Goal: Complete application form: Complete application form

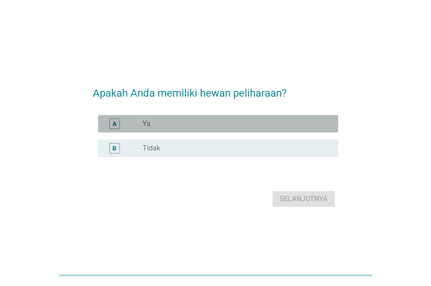
click at [242, 119] on div "radio_button_unchecked Ya" at bounding box center [237, 124] width 188 height 10
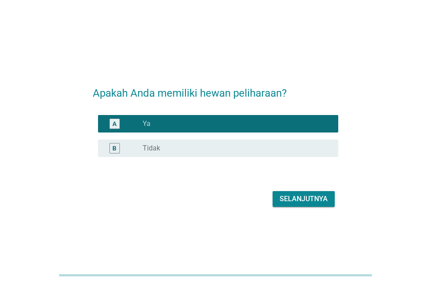
click at [307, 197] on div "Selanjutnya" at bounding box center [303, 199] width 48 height 10
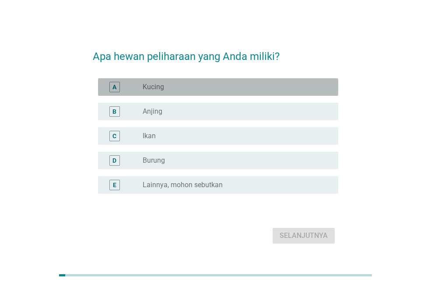
click at [164, 85] on div "radio_button_unchecked Kucing" at bounding box center [233, 87] width 181 height 9
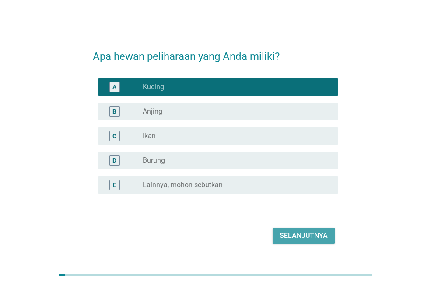
click at [297, 230] on button "Selanjutnya" at bounding box center [303, 236] width 62 height 16
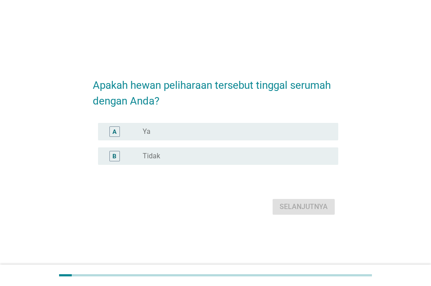
click at [199, 131] on div "radio_button_unchecked Ya" at bounding box center [233, 131] width 181 height 9
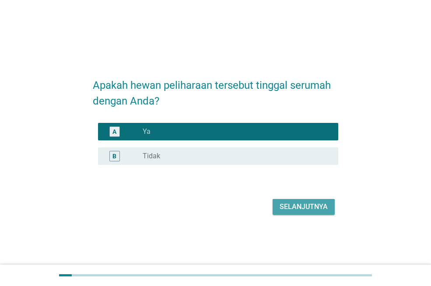
click at [284, 211] on div "Selanjutnya" at bounding box center [303, 207] width 48 height 10
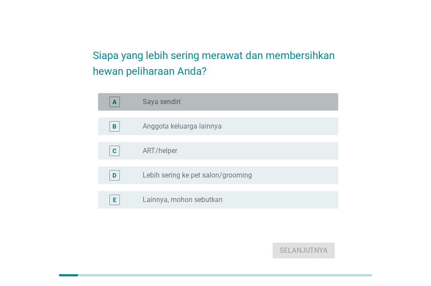
click at [241, 100] on div "radio_button_unchecked Saya sendiri" at bounding box center [233, 102] width 181 height 9
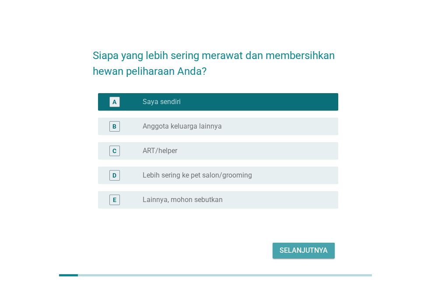
click at [307, 252] on div "Selanjutnya" at bounding box center [303, 250] width 48 height 10
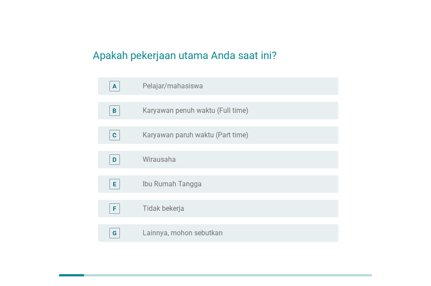
click at [271, 113] on div "radio_button_unchecked Karyawan penuh waktu (Full time)" at bounding box center [233, 110] width 181 height 9
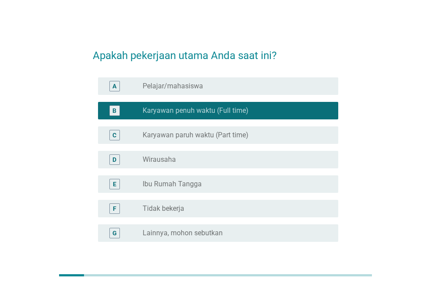
scroll to position [68, 0]
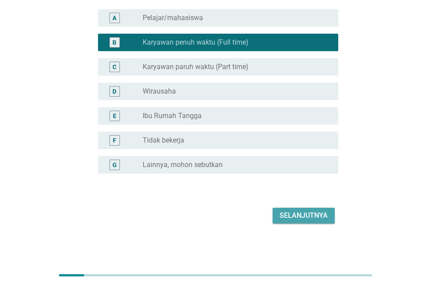
click at [316, 221] on button "Selanjutnya" at bounding box center [303, 216] width 62 height 16
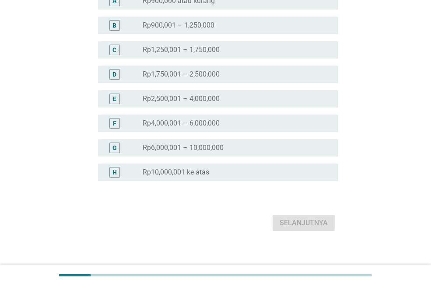
scroll to position [108, 0]
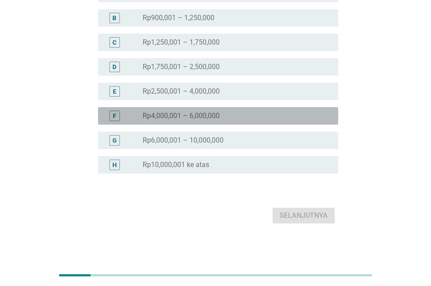
click at [230, 108] on div "F radio_button_unchecked Rp4,000,001 – 6,000,000" at bounding box center [218, 115] width 240 height 17
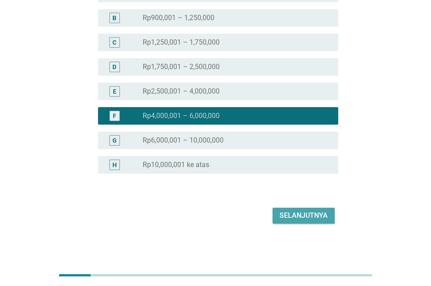
click at [293, 215] on div "Selanjutnya" at bounding box center [303, 215] width 48 height 10
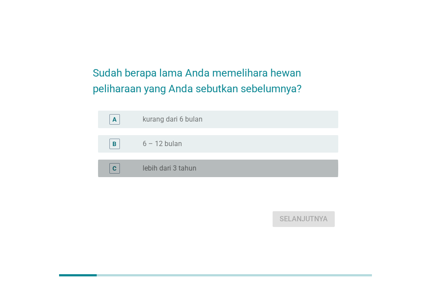
click at [173, 171] on label "lebih dari 3 tahun" at bounding box center [170, 168] width 54 height 9
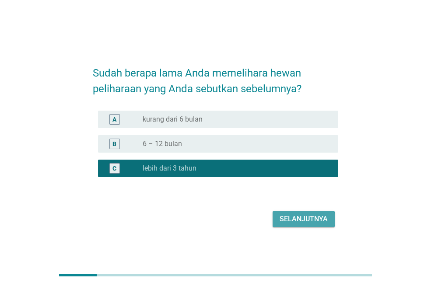
click at [304, 223] on div "Selanjutnya" at bounding box center [303, 219] width 48 height 10
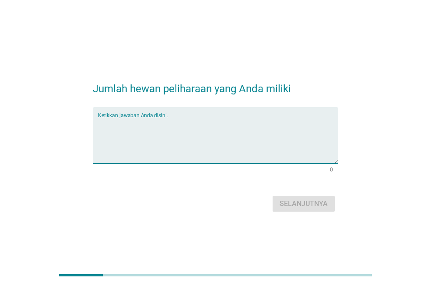
click at [248, 142] on textarea "Ketikkan jawaban Anda disini." at bounding box center [218, 141] width 240 height 46
type textarea "5"
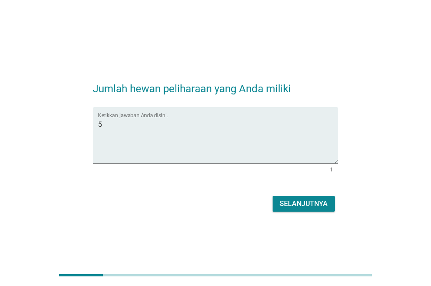
drag, startPoint x: 272, startPoint y: 202, endPoint x: 296, endPoint y: 206, distance: 24.0
click at [296, 206] on div "Selanjutnya" at bounding box center [215, 203] width 245 height 21
click at [296, 206] on div "Selanjutnya" at bounding box center [303, 204] width 48 height 10
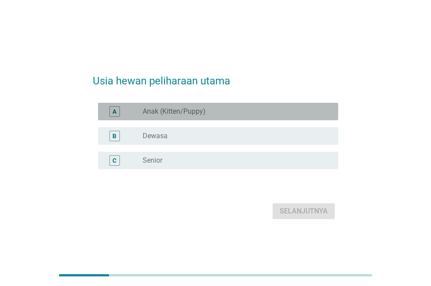
click at [217, 119] on div "A radio_button_unchecked Anak (Kitten/Puppy)" at bounding box center [218, 111] width 240 height 17
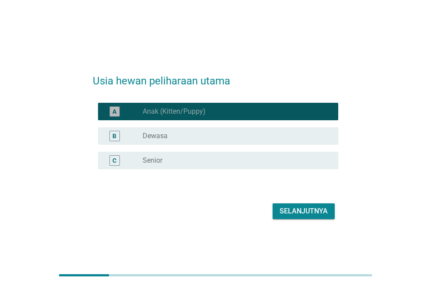
click at [217, 119] on div "A radio_button_checked Anak (Kitten/Puppy)" at bounding box center [218, 111] width 240 height 17
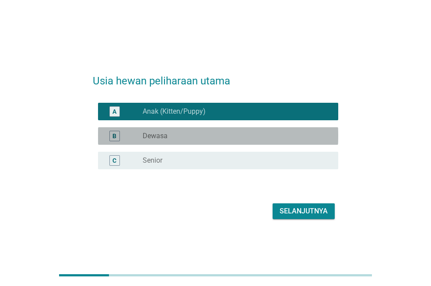
click at [213, 138] on div "radio_button_unchecked Dewasa" at bounding box center [233, 136] width 181 height 9
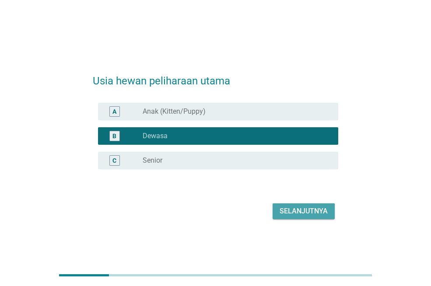
click at [299, 215] on div "Selanjutnya" at bounding box center [303, 211] width 48 height 10
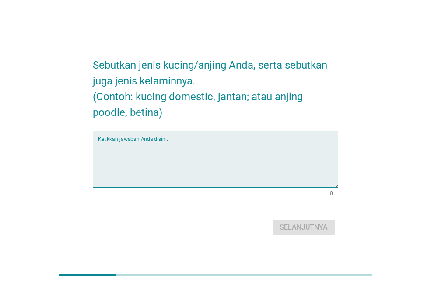
click at [262, 164] on textarea "Ketikkan jawaban Anda disini." at bounding box center [218, 164] width 240 height 46
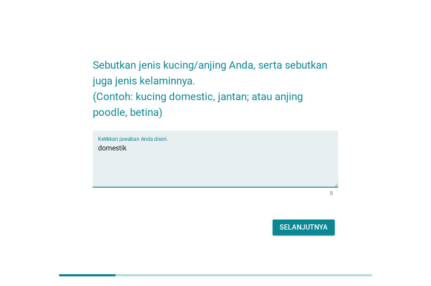
type textarea "domestik"
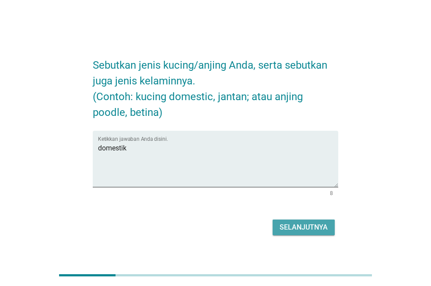
click at [287, 223] on div "Selanjutnya" at bounding box center [303, 227] width 48 height 10
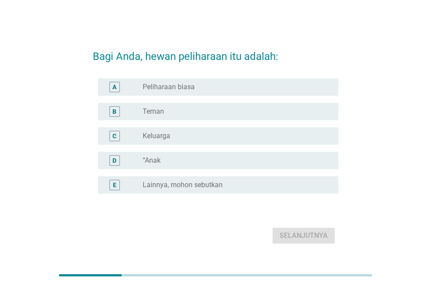
click at [223, 112] on div "radio_button_unchecked Teman" at bounding box center [233, 111] width 181 height 9
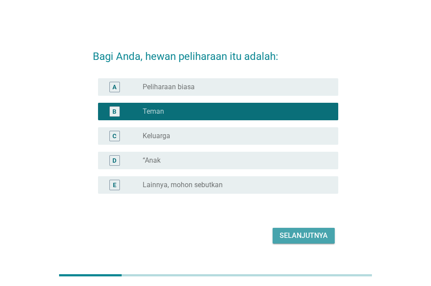
click at [300, 230] on button "Selanjutnya" at bounding box center [303, 236] width 62 height 16
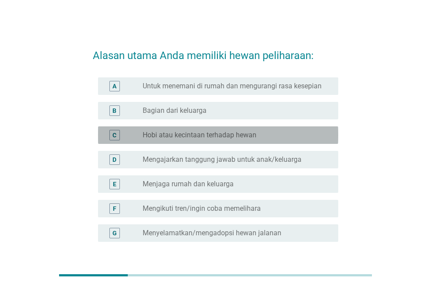
click at [242, 130] on div "radio_button_unchecked Hobi atau kecintaan terhadap hewan" at bounding box center [237, 135] width 188 height 10
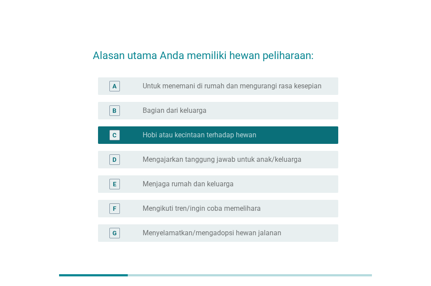
scroll to position [68, 0]
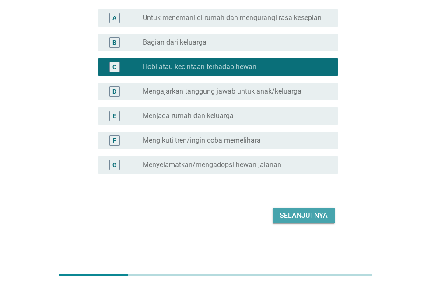
click at [324, 214] on div "Selanjutnya" at bounding box center [303, 215] width 48 height 10
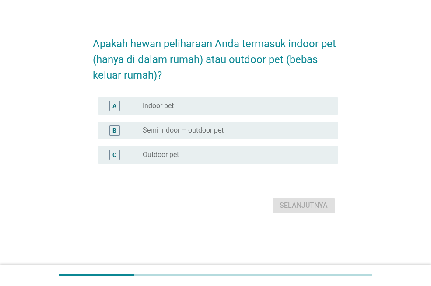
scroll to position [0, 0]
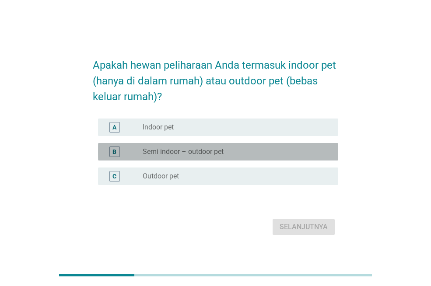
click at [285, 156] on div "radio_button_unchecked Semi indoor – outdoor pet" at bounding box center [233, 151] width 181 height 9
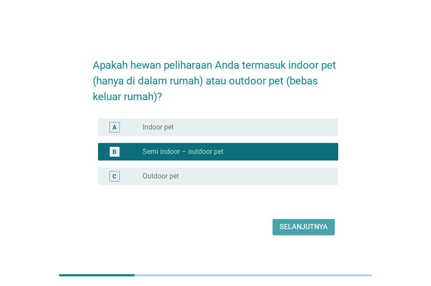
click at [298, 224] on div "Selanjutnya" at bounding box center [303, 227] width 48 height 10
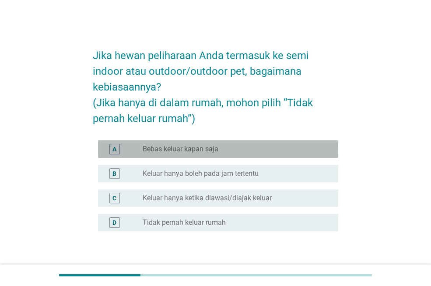
click at [253, 145] on div "radio_button_unchecked Bebas keluar kapan saja" at bounding box center [233, 149] width 181 height 9
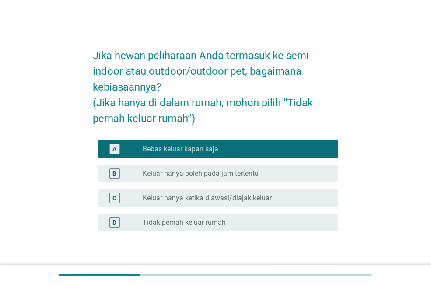
scroll to position [58, 0]
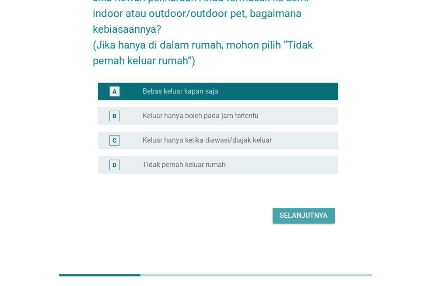
click at [326, 216] on div "Selanjutnya" at bounding box center [303, 215] width 48 height 10
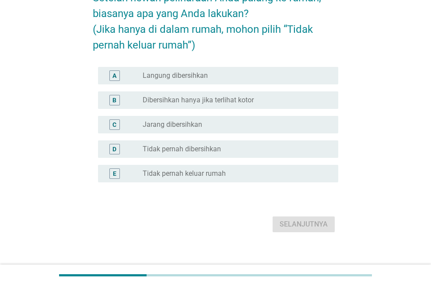
scroll to position [0, 0]
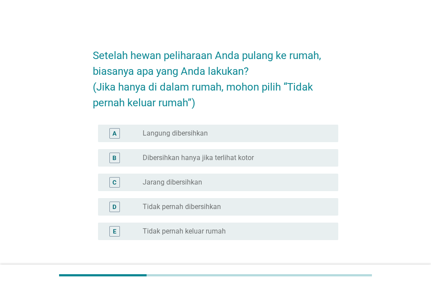
click at [223, 133] on div "radio_button_unchecked Langung dibersihkan" at bounding box center [233, 133] width 181 height 9
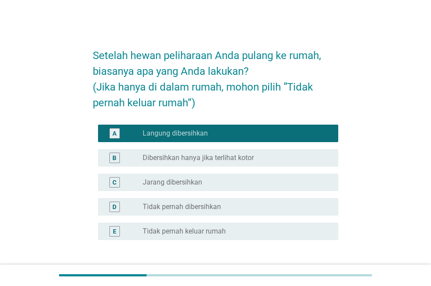
scroll to position [66, 0]
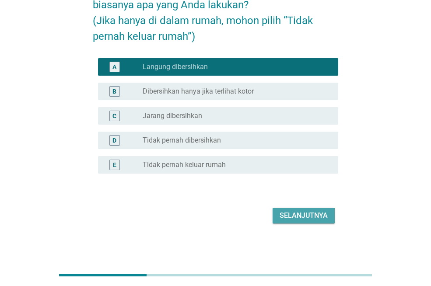
click at [302, 223] on button "Selanjutnya" at bounding box center [303, 216] width 62 height 16
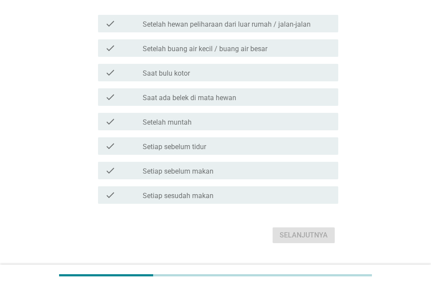
scroll to position [91, 0]
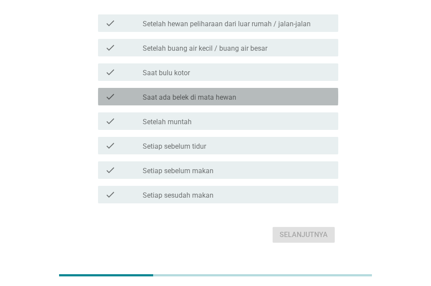
click at [200, 93] on label "Saat ada belek di mata hewan" at bounding box center [190, 97] width 94 height 9
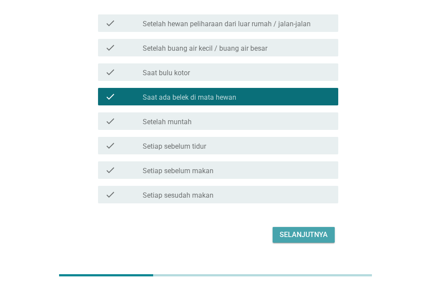
click at [289, 231] on div "Selanjutnya" at bounding box center [303, 235] width 48 height 10
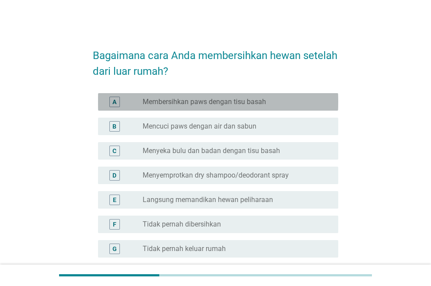
click at [269, 105] on div "radio_button_unchecked Membersihkan paws dengan tisu basah" at bounding box center [233, 102] width 181 height 9
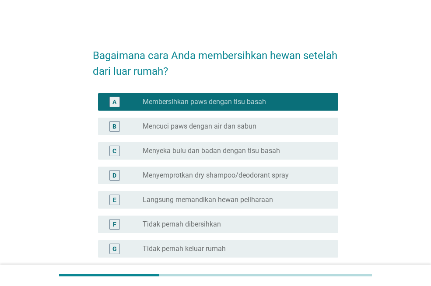
scroll to position [63, 0]
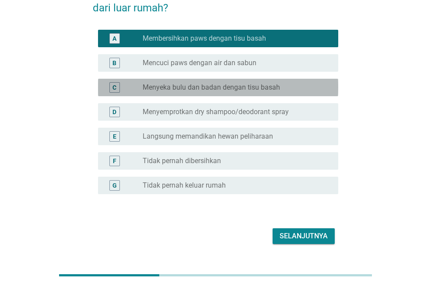
click at [269, 81] on div "C radio_button_unchecked Menyeka bulu dan badan dengan tisu basah" at bounding box center [218, 87] width 240 height 17
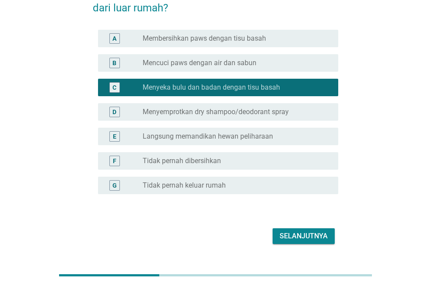
click at [219, 38] on label "Membersihkan paws dengan tisu basah" at bounding box center [204, 38] width 123 height 9
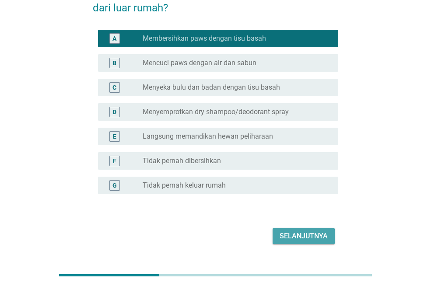
click at [302, 235] on div "Selanjutnya" at bounding box center [303, 236] width 48 height 10
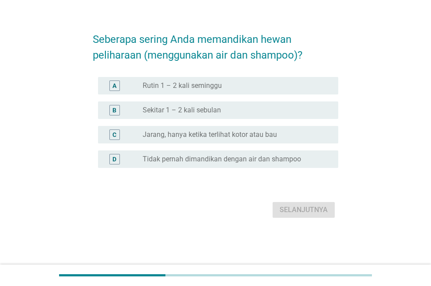
scroll to position [0, 0]
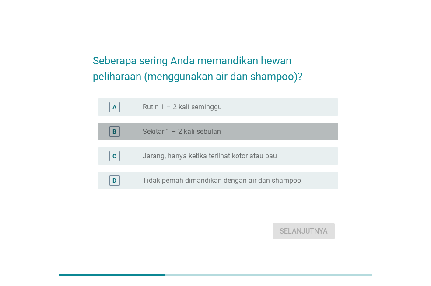
click at [242, 129] on div "radio_button_unchecked Sekitar 1 – 2 kali sebulan" at bounding box center [233, 131] width 181 height 9
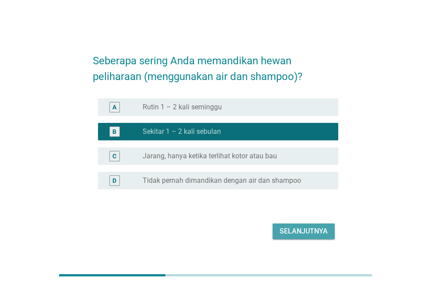
click at [306, 231] on div "Selanjutnya" at bounding box center [303, 231] width 48 height 10
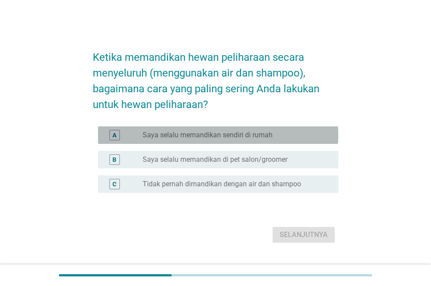
click at [245, 133] on label "Saya selalu memandikan sendiri di rumah" at bounding box center [208, 135] width 130 height 9
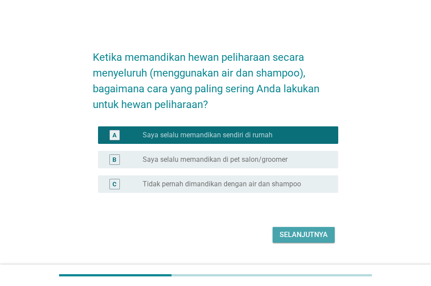
click at [312, 237] on div "Selanjutnya" at bounding box center [303, 235] width 48 height 10
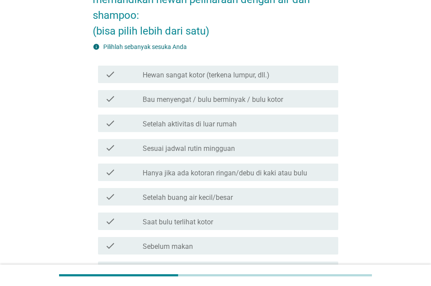
scroll to position [72, 0]
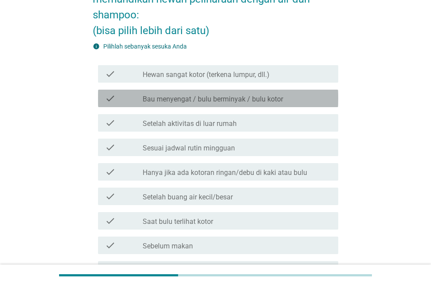
click at [293, 103] on div "check_box_outline_blank Bau menyengat / bulu berminyak / bulu kotor" at bounding box center [237, 98] width 188 height 10
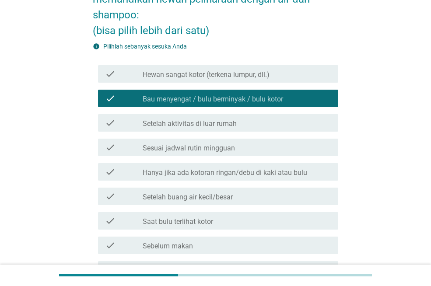
scroll to position [249, 0]
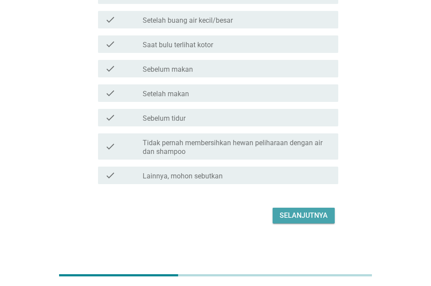
click at [293, 216] on div "Selanjutnya" at bounding box center [303, 215] width 48 height 10
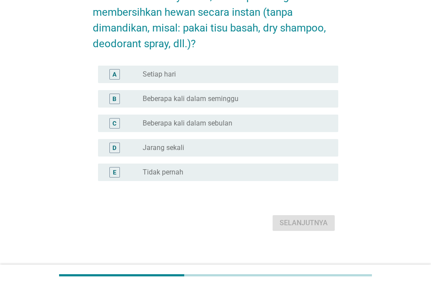
scroll to position [59, 0]
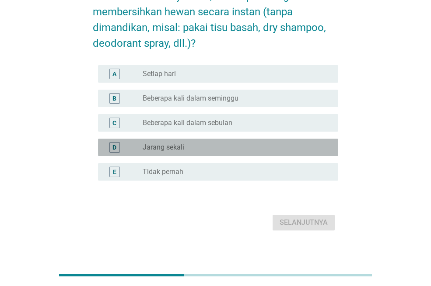
click at [227, 141] on div "D radio_button_unchecked Jarang sekali" at bounding box center [218, 147] width 240 height 17
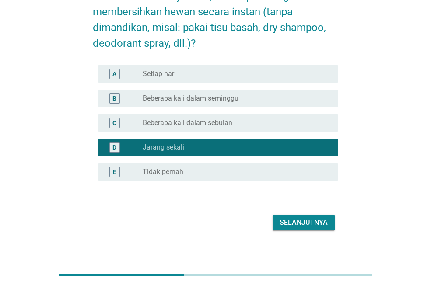
click at [293, 221] on div "Selanjutnya" at bounding box center [303, 222] width 48 height 10
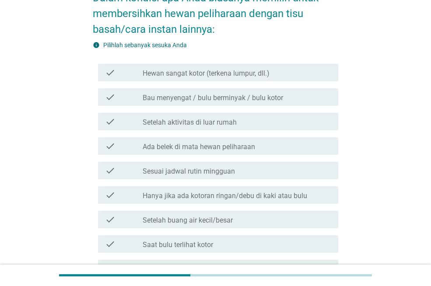
scroll to position [58, 0]
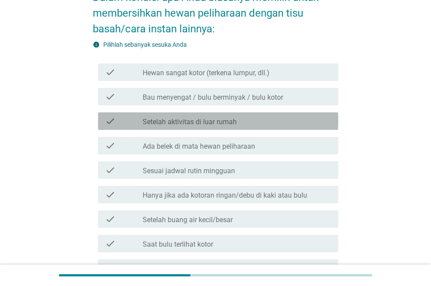
click at [254, 122] on div "check_box_outline_blank Setelah aktivitas di luar rumah" at bounding box center [237, 121] width 188 height 10
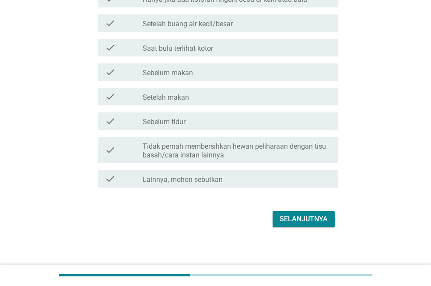
scroll to position [258, 0]
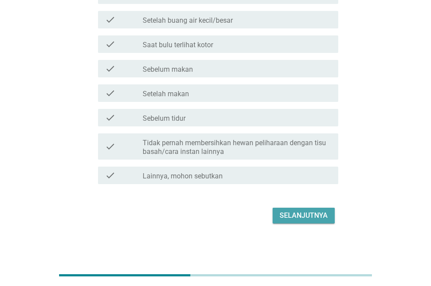
click at [280, 216] on div "Selanjutnya" at bounding box center [303, 215] width 48 height 10
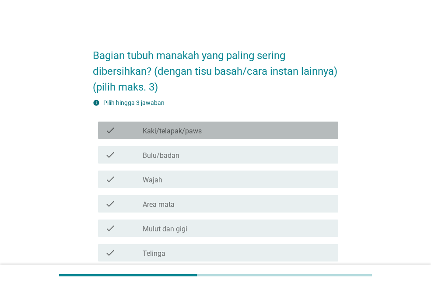
click at [238, 136] on div "check_box_outline_blank Kaki/telapak/paws" at bounding box center [237, 130] width 188 height 10
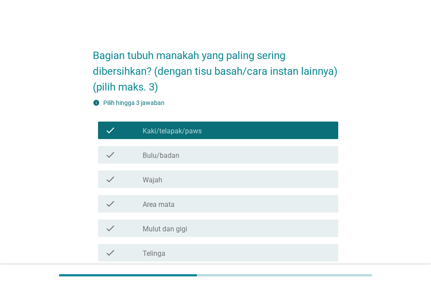
scroll to position [155, 0]
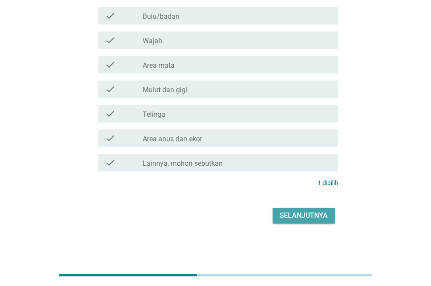
click at [280, 213] on div "Selanjutnya" at bounding box center [303, 215] width 48 height 10
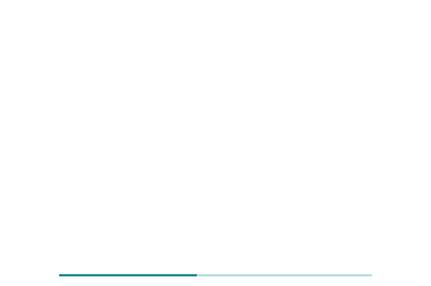
scroll to position [0, 0]
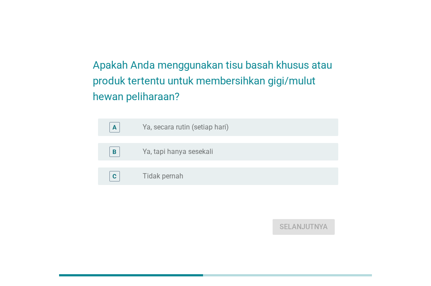
click at [237, 157] on div "B radio_button_unchecked Ya, tapi hanya sesekali" at bounding box center [218, 151] width 240 height 17
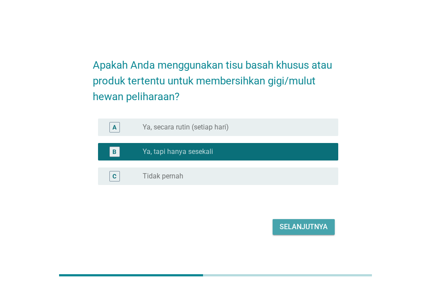
click at [288, 228] on div "Selanjutnya" at bounding box center [303, 227] width 48 height 10
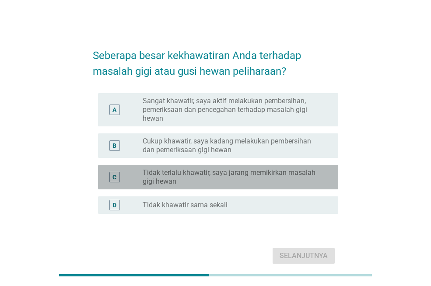
click at [276, 175] on label "Tidak terlalu khawatir, saya jarang memikirkan masalah gigi hewan" at bounding box center [233, 176] width 181 height 17
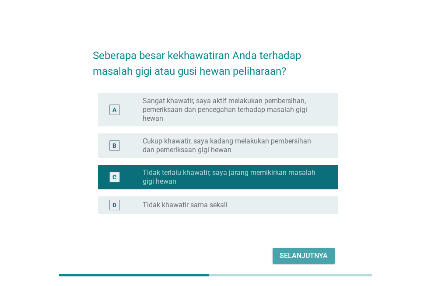
click at [290, 256] on div "Selanjutnya" at bounding box center [303, 256] width 48 height 10
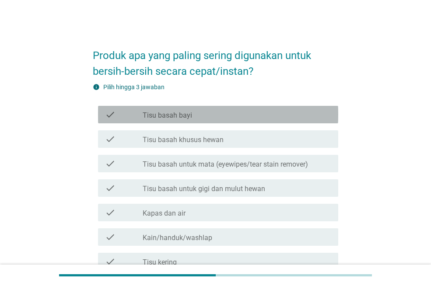
click at [230, 120] on div "check check_box_outline_blank Tisu basah bayi" at bounding box center [218, 114] width 240 height 17
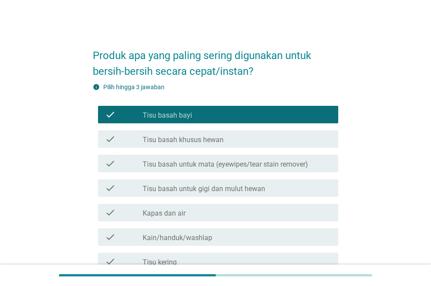
scroll to position [221, 0]
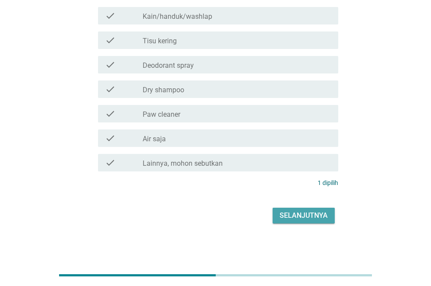
click at [293, 219] on div "Selanjutnya" at bounding box center [303, 215] width 48 height 10
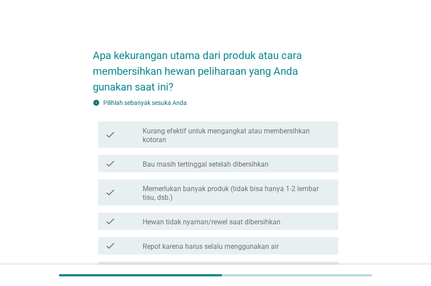
click at [254, 123] on div "check check_box_outline_blank Kurang efektif untuk mengangkat atau membersihkan…" at bounding box center [218, 135] width 240 height 26
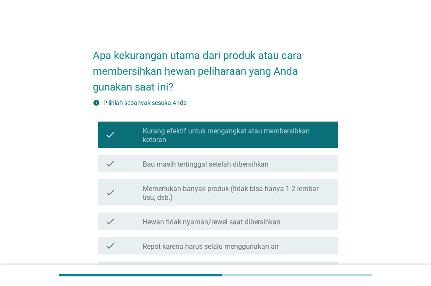
scroll to position [202, 0]
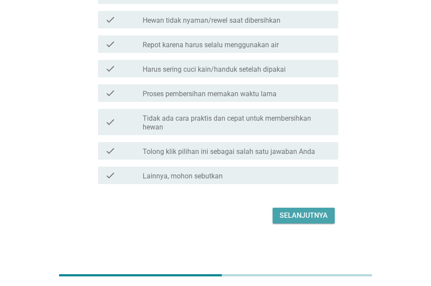
click at [281, 213] on div "Selanjutnya" at bounding box center [303, 215] width 48 height 10
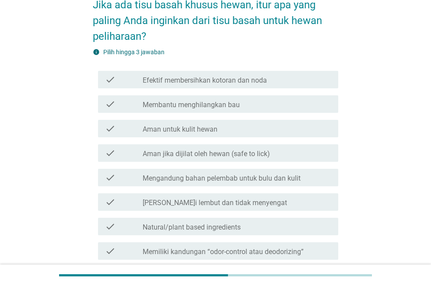
scroll to position [51, 0]
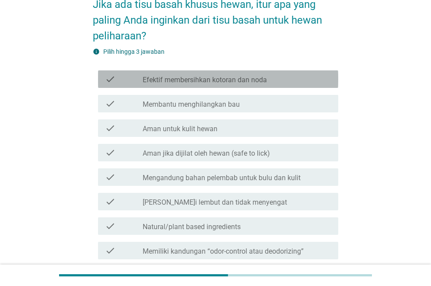
click at [281, 80] on div "check_box_outline_blank Efektif membersihkan kotoran dan noda" at bounding box center [237, 79] width 188 height 10
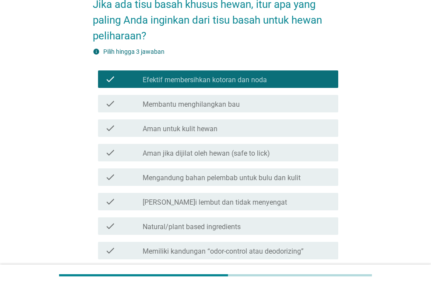
scroll to position [213, 0]
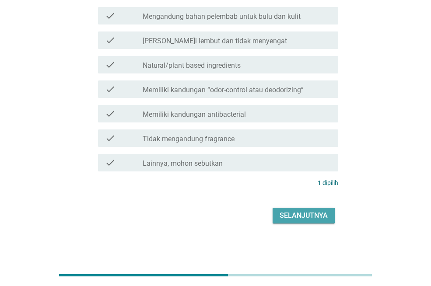
click at [286, 213] on div "Selanjutnya" at bounding box center [303, 215] width 48 height 10
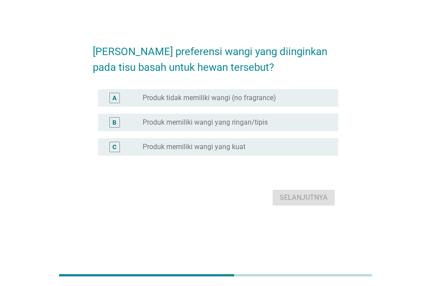
scroll to position [0, 0]
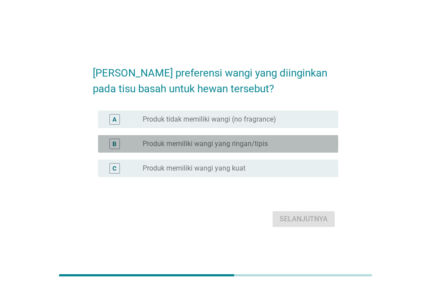
click at [221, 147] on label "Produk memiliki wangi yang ringan/tipis" at bounding box center [205, 144] width 125 height 9
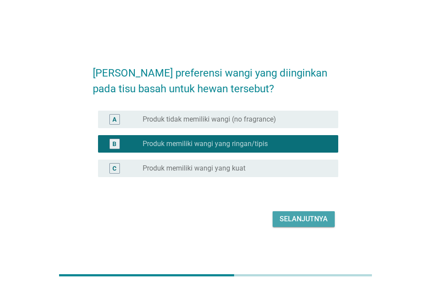
click at [277, 216] on button "Selanjutnya" at bounding box center [303, 219] width 62 height 16
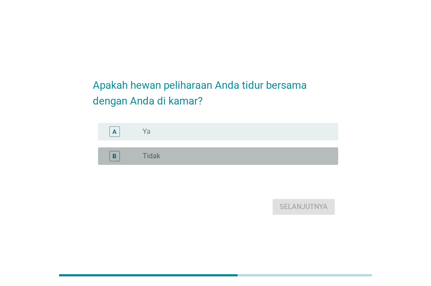
click at [242, 158] on div "radio_button_unchecked Tidak" at bounding box center [233, 156] width 181 height 9
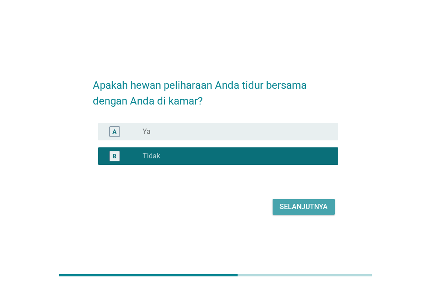
click at [290, 209] on div "Selanjutnya" at bounding box center [303, 207] width 48 height 10
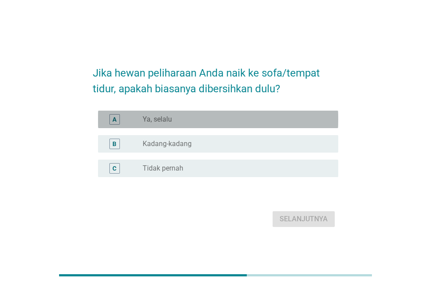
click at [185, 125] on div "A radio_button_unchecked Ya, selalu" at bounding box center [218, 119] width 240 height 17
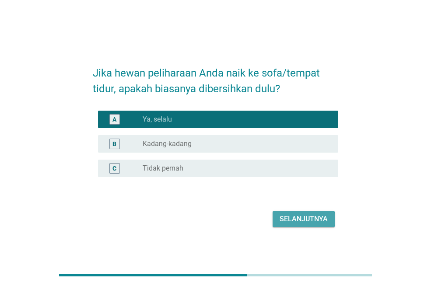
click at [293, 221] on div "Selanjutnya" at bounding box center [303, 219] width 48 height 10
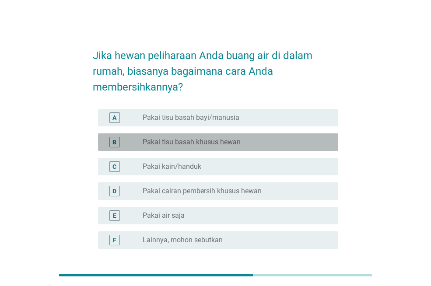
click at [246, 140] on div "radio_button_unchecked Pakai tisu basah khusus hewan" at bounding box center [233, 142] width 181 height 9
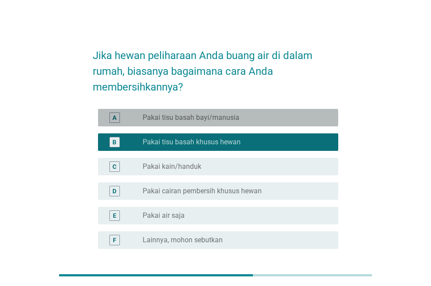
click at [246, 121] on div "radio_button_unchecked Pakai tisu basah bayi/manusia" at bounding box center [233, 117] width 181 height 9
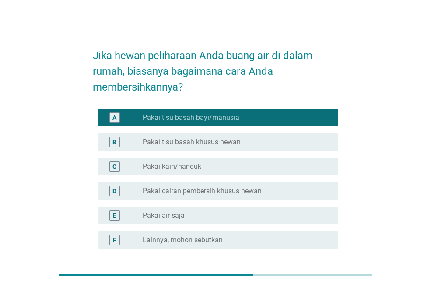
scroll to position [75, 0]
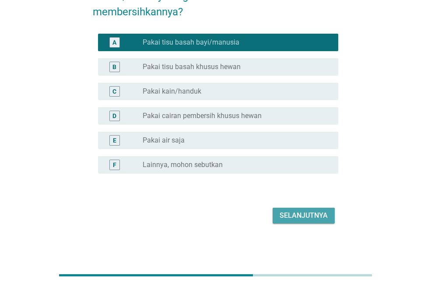
click at [300, 214] on div "Selanjutnya" at bounding box center [303, 215] width 48 height 10
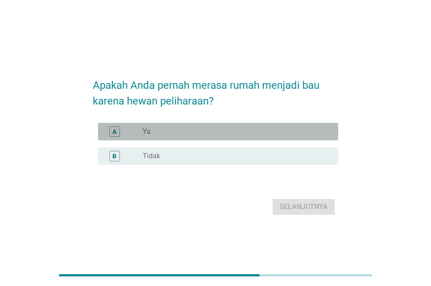
click at [146, 139] on div "A radio_button_unchecked Ya" at bounding box center [218, 131] width 240 height 17
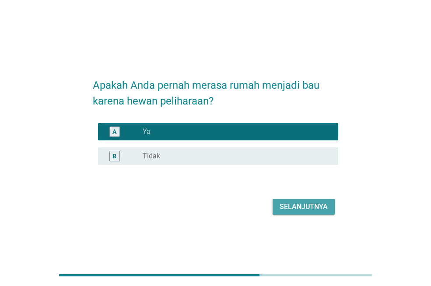
click at [293, 205] on div "Selanjutnya" at bounding box center [303, 207] width 48 height 10
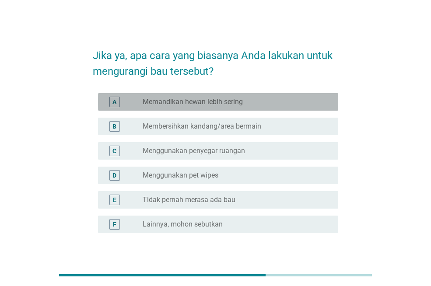
click at [230, 104] on label "Memandikan hewan lebih sering" at bounding box center [193, 102] width 100 height 9
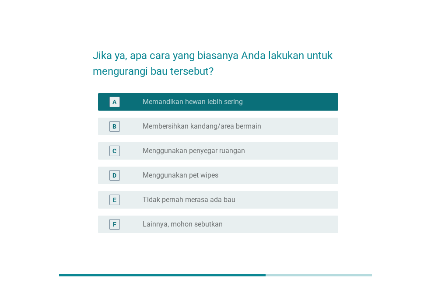
scroll to position [59, 0]
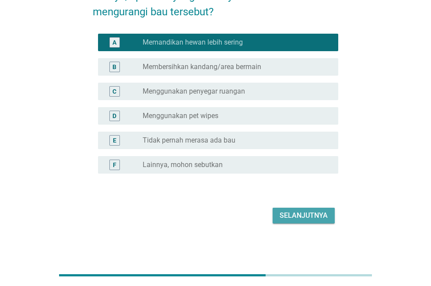
click at [278, 208] on button "Selanjutnya" at bounding box center [303, 216] width 62 height 16
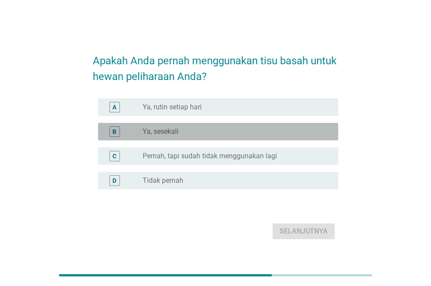
click at [222, 135] on div "radio_button_unchecked Ya, sesekali" at bounding box center [233, 131] width 181 height 9
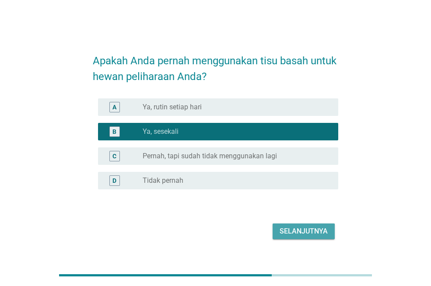
click at [297, 230] on div "Selanjutnya" at bounding box center [303, 231] width 48 height 10
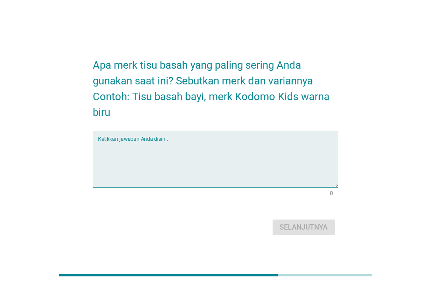
click at [272, 171] on textarea "Ketikkan jawaban Anda disini." at bounding box center [218, 164] width 240 height 46
type textarea "mitu"
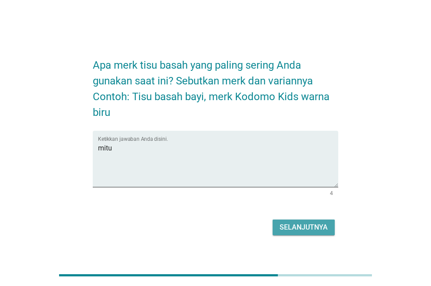
click at [319, 227] on div "Selanjutnya" at bounding box center [303, 227] width 48 height 10
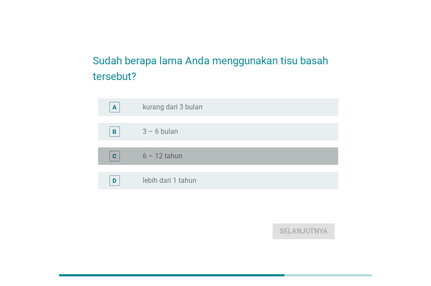
click at [232, 160] on div "radio_button_unchecked 6 – 12 tahun" at bounding box center [233, 156] width 181 height 9
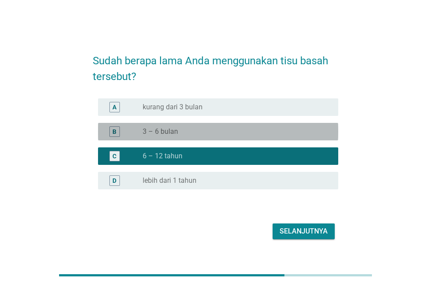
click at [231, 133] on div "radio_button_unchecked 3 – 6 bulan" at bounding box center [233, 131] width 181 height 9
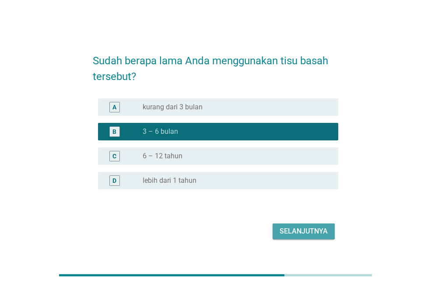
click at [307, 232] on div "Selanjutnya" at bounding box center [303, 231] width 48 height 10
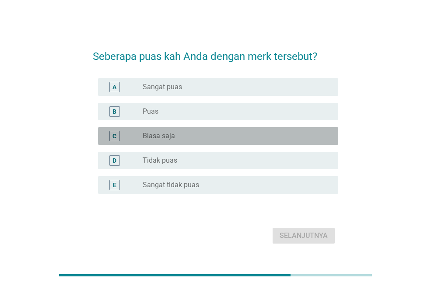
click at [180, 135] on div "radio_button_unchecked Biasa saja" at bounding box center [233, 136] width 181 height 9
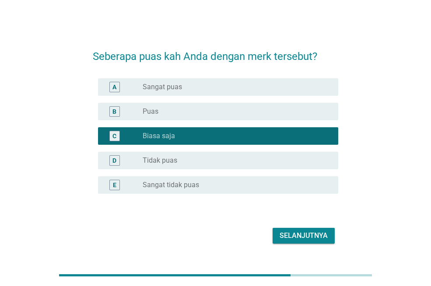
click at [296, 236] on div "Selanjutnya" at bounding box center [303, 235] width 48 height 10
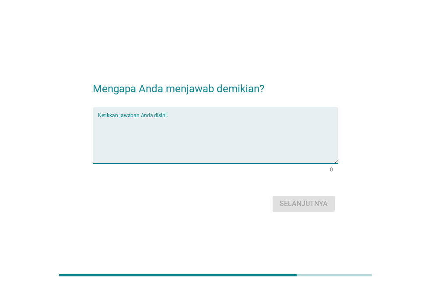
click at [266, 161] on textarea "Ketikkan jawaban Anda disini." at bounding box center [218, 141] width 240 height 46
type textarea "jarang"
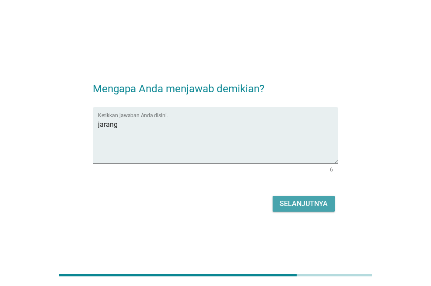
click at [293, 205] on div "Selanjutnya" at bounding box center [303, 204] width 48 height 10
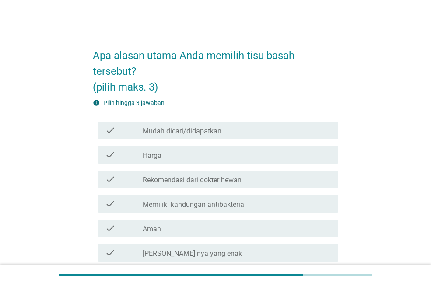
click at [229, 133] on div "check_box_outline_blank Mudah dicari/didapatkan" at bounding box center [237, 130] width 188 height 10
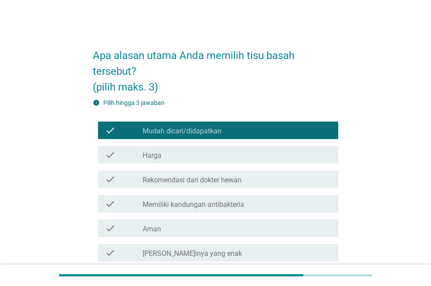
scroll to position [164, 0]
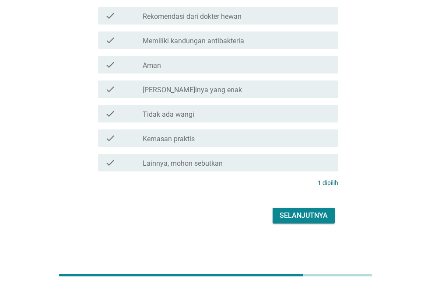
click at [293, 216] on div "Selanjutnya" at bounding box center [303, 215] width 48 height 10
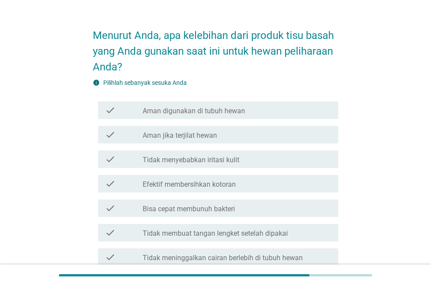
scroll to position [21, 0]
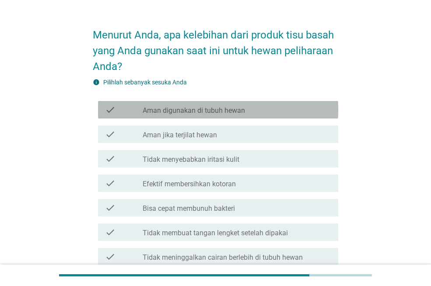
click at [281, 109] on div "check_box_outline_blank Aman digunakan di tubuh hewan" at bounding box center [237, 110] width 188 height 10
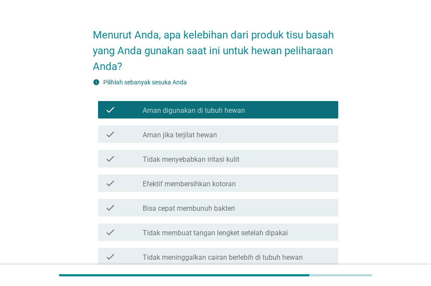
scroll to position [249, 0]
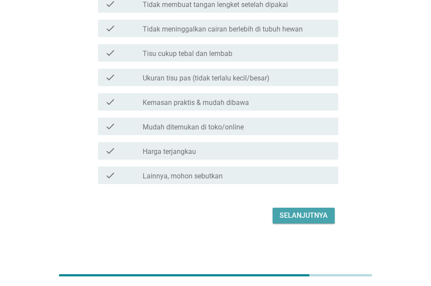
click at [287, 211] on div "Selanjutnya" at bounding box center [303, 215] width 48 height 10
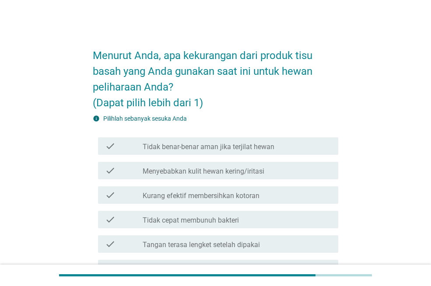
scroll to position [44, 0]
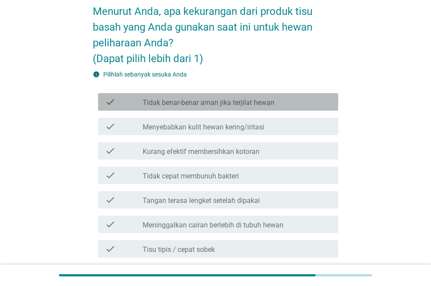
click at [301, 102] on div "check_box_outline_blank Tidak benar-benar aman jika terjilat hewan" at bounding box center [237, 102] width 188 height 10
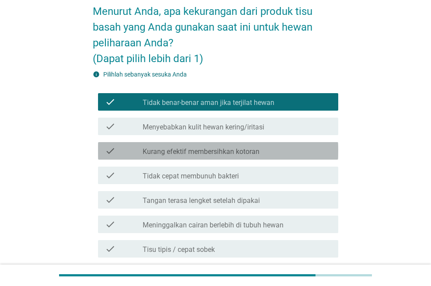
click at [262, 156] on div "check_box_outline_blank Kurang efektif membersihkan kotoran" at bounding box center [237, 151] width 188 height 10
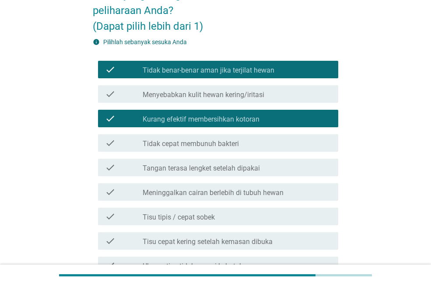
scroll to position [71, 0]
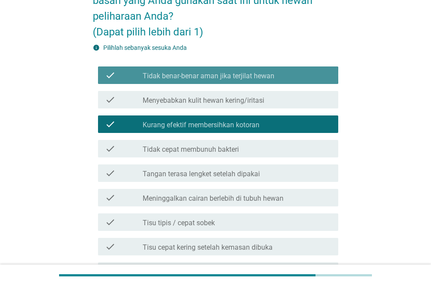
click at [276, 77] on div "check_box_outline_blank Tidak benar-benar aman jika terjilat hewan" at bounding box center [237, 75] width 188 height 10
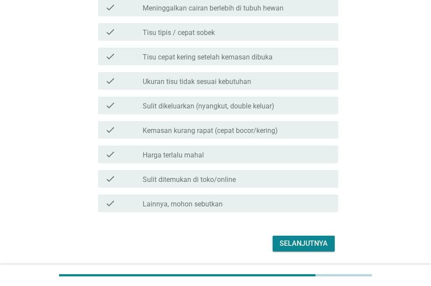
scroll to position [289, 0]
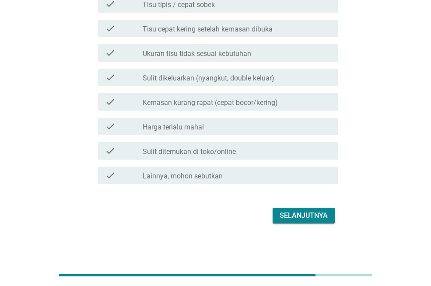
click at [292, 212] on div "Selanjutnya" at bounding box center [303, 215] width 48 height 10
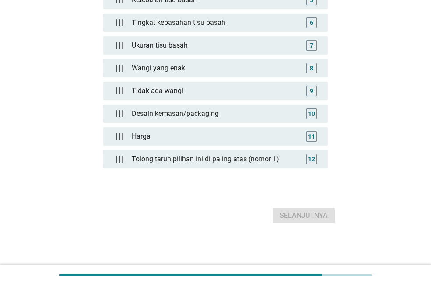
scroll to position [0, 0]
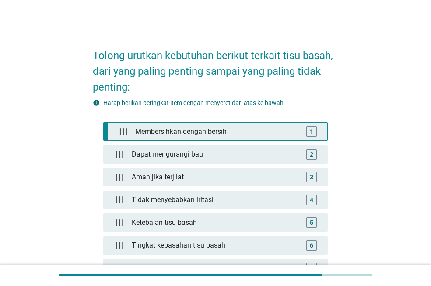
click at [266, 130] on div "Membersihkan dengan bersih" at bounding box center [217, 131] width 171 height 17
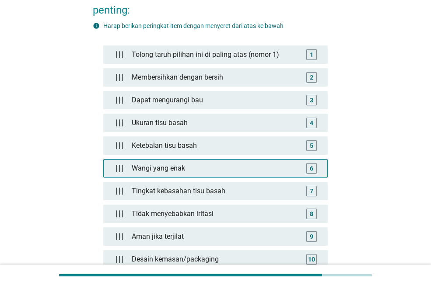
scroll to position [223, 0]
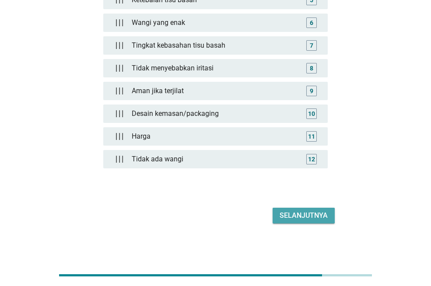
click at [323, 213] on div "Selanjutnya" at bounding box center [303, 215] width 48 height 10
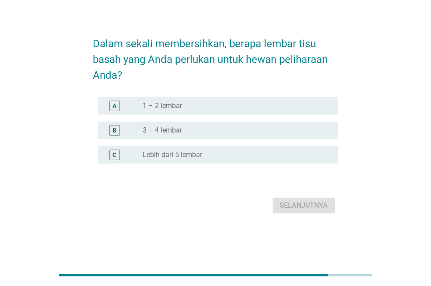
scroll to position [0, 0]
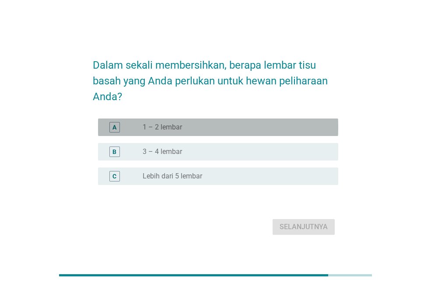
click at [170, 123] on label "1 – 2 lembar" at bounding box center [162, 127] width 39 height 9
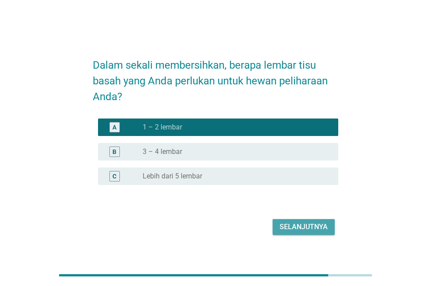
click at [287, 223] on div "Selanjutnya" at bounding box center [303, 227] width 48 height 10
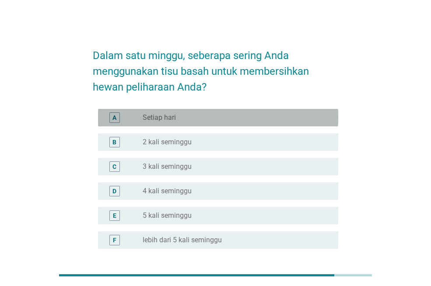
click at [217, 115] on div "radio_button_unchecked Setiap hari" at bounding box center [233, 117] width 181 height 9
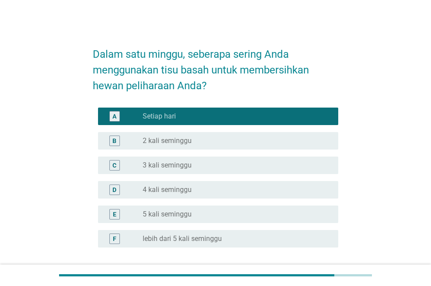
scroll to position [75, 0]
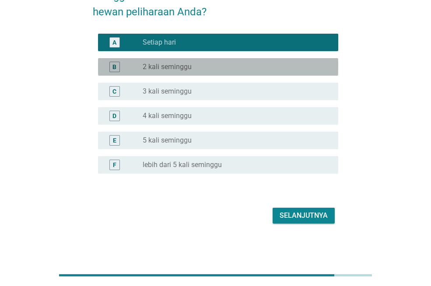
click at [203, 71] on div "radio_button_unchecked 2 kali seminggu" at bounding box center [237, 67] width 188 height 10
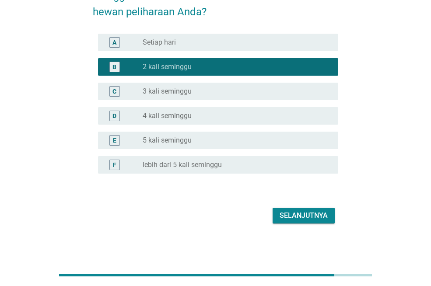
click at [295, 220] on div "Selanjutnya" at bounding box center [303, 215] width 48 height 10
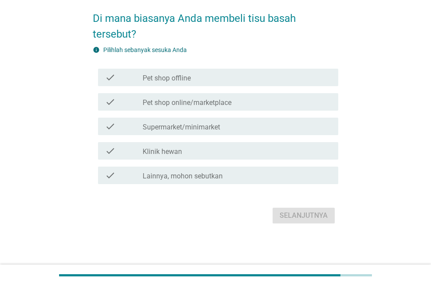
scroll to position [0, 0]
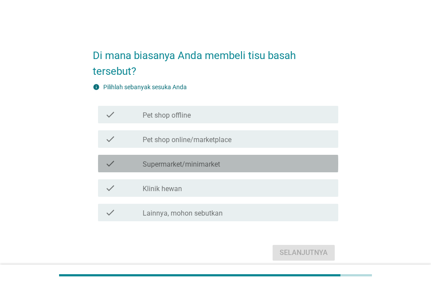
click at [191, 163] on label "Supermarket/minimarket" at bounding box center [181, 164] width 77 height 9
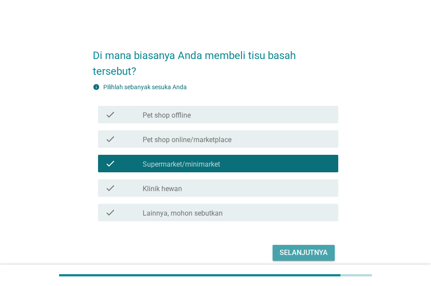
click at [303, 258] on div "Selanjutnya" at bounding box center [303, 253] width 48 height 10
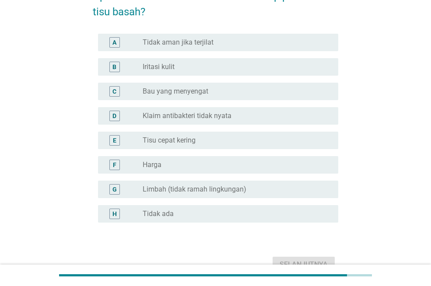
scroll to position [60, 0]
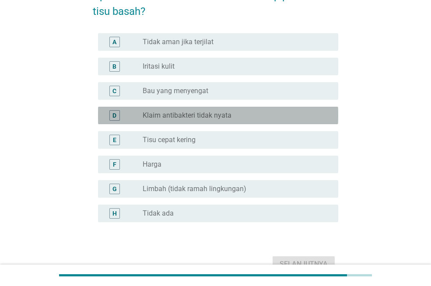
click at [229, 118] on label "Klaim antibakteri tidak nyata" at bounding box center [187, 115] width 89 height 9
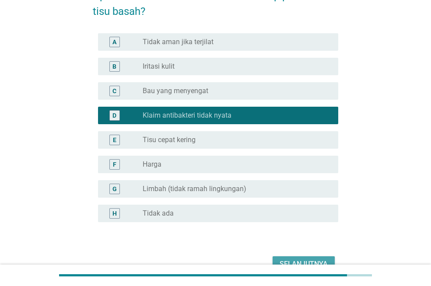
click at [292, 260] on div "Selanjutnya" at bounding box center [303, 264] width 48 height 10
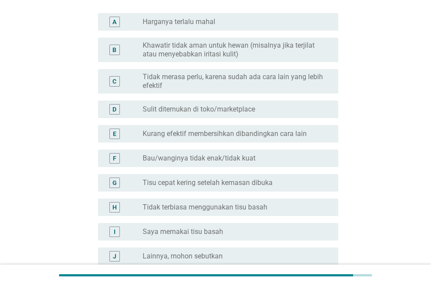
scroll to position [80, 0]
click at [230, 87] on label "Tidak merasa perlu, karena sudah ada cara lain yang lebih efektif" at bounding box center [233, 80] width 181 height 17
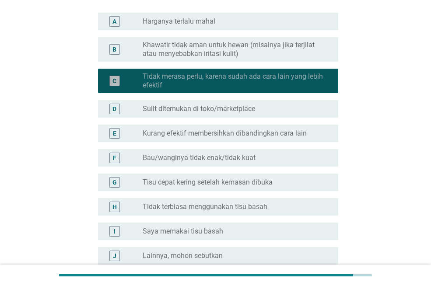
scroll to position [171, 0]
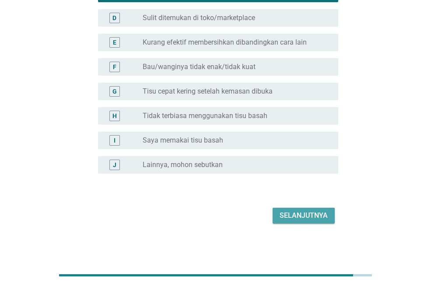
click at [285, 216] on div "Selanjutnya" at bounding box center [303, 215] width 48 height 10
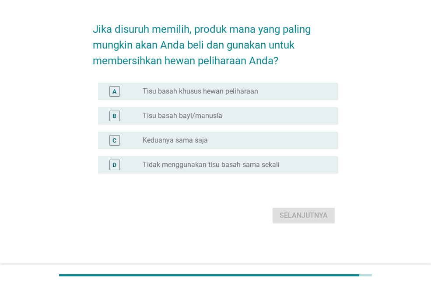
scroll to position [0, 0]
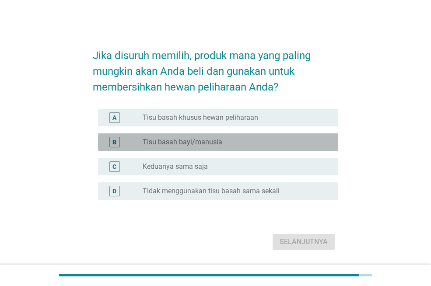
click at [235, 140] on div "radio_button_unchecked Tisu basah bayi/manusia" at bounding box center [233, 142] width 181 height 9
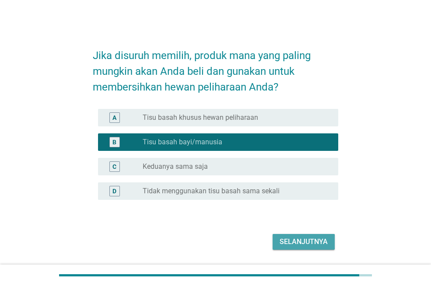
click at [291, 238] on div "Selanjutnya" at bounding box center [303, 242] width 48 height 10
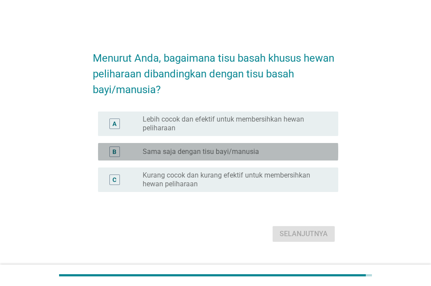
click at [220, 155] on label "Sama saja dengan tisu bayi/manusia" at bounding box center [201, 151] width 116 height 9
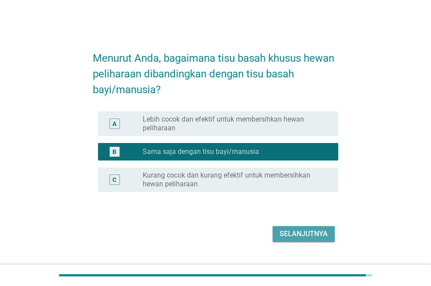
click at [294, 234] on div "Selanjutnya" at bounding box center [303, 234] width 48 height 10
